Goal: Task Accomplishment & Management: Manage account settings

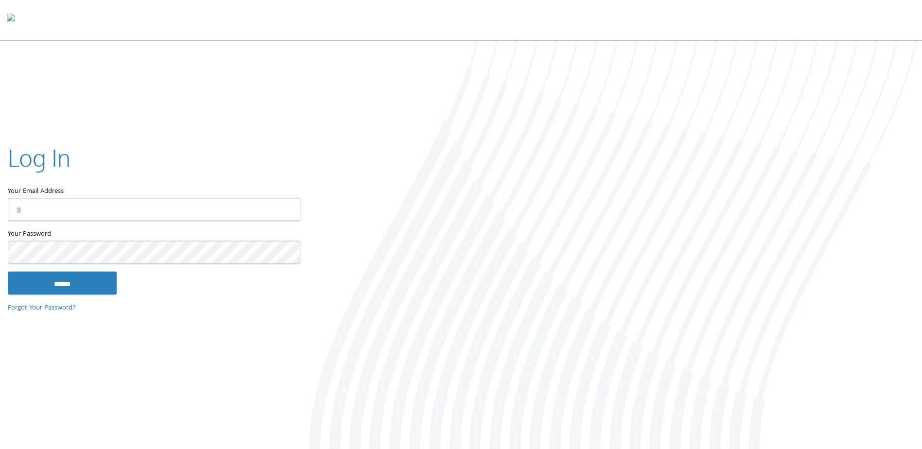
click at [121, 206] on input "Your Email Address" at bounding box center [154, 209] width 293 height 23
type input "**********"
click at [8, 272] on input "******" at bounding box center [62, 283] width 109 height 23
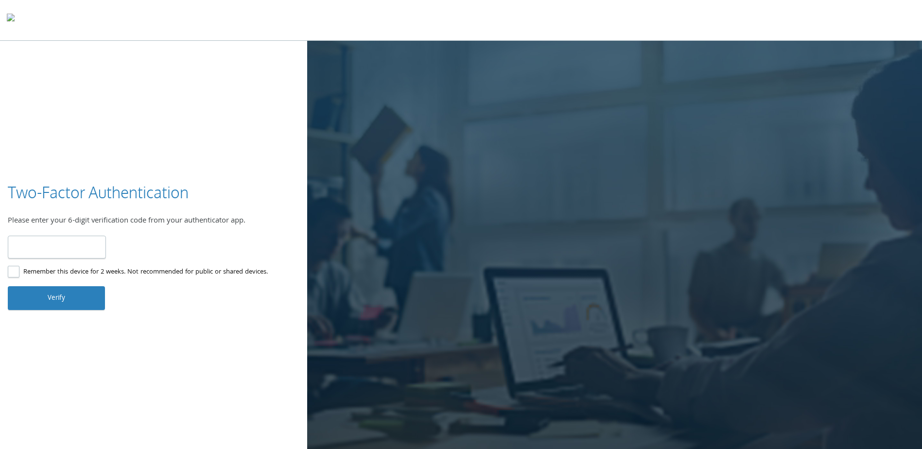
type input "******"
